Goal: Task Accomplishment & Management: Use online tool/utility

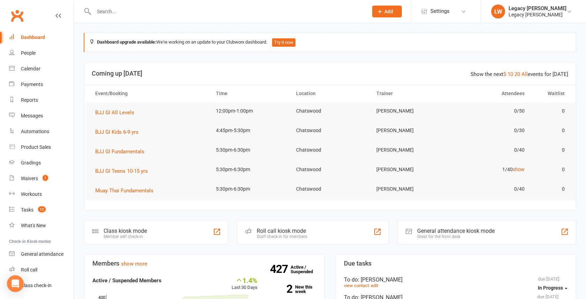
click at [144, 11] on input "text" at bounding box center [227, 12] width 271 height 10
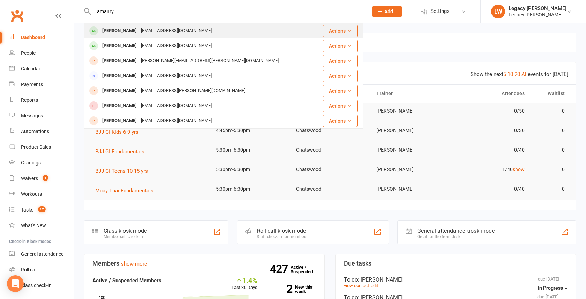
type input "amaury"
click at [128, 30] on div "[PERSON_NAME]" at bounding box center [119, 31] width 39 height 10
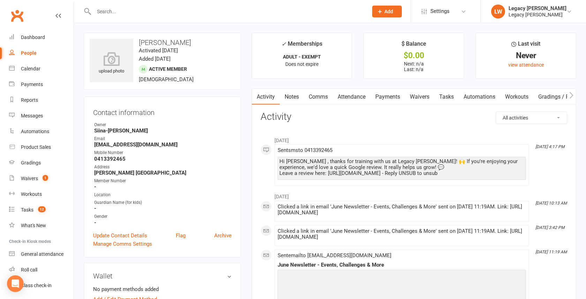
click at [571, 96] on icon "button" at bounding box center [572, 95] width 4 height 7
click at [472, 97] on link "Mobile App" at bounding box center [470, 97] width 38 height 16
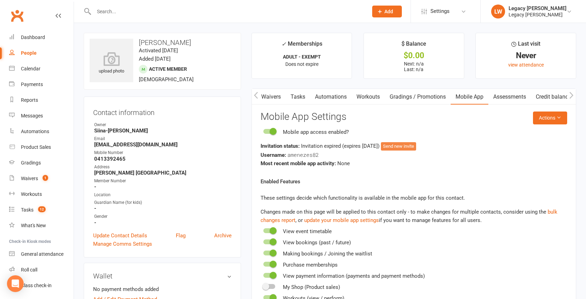
click at [416, 146] on button "Send new invite" at bounding box center [398, 146] width 35 height 8
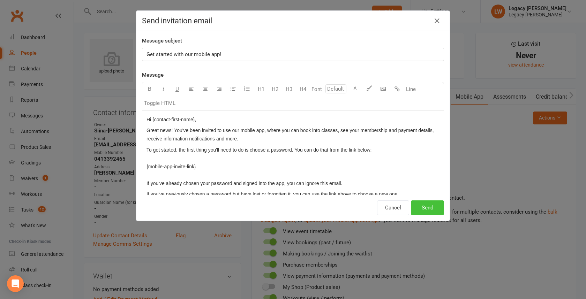
click at [425, 206] on button "Send" at bounding box center [427, 208] width 33 height 15
